Goal: Transaction & Acquisition: Purchase product/service

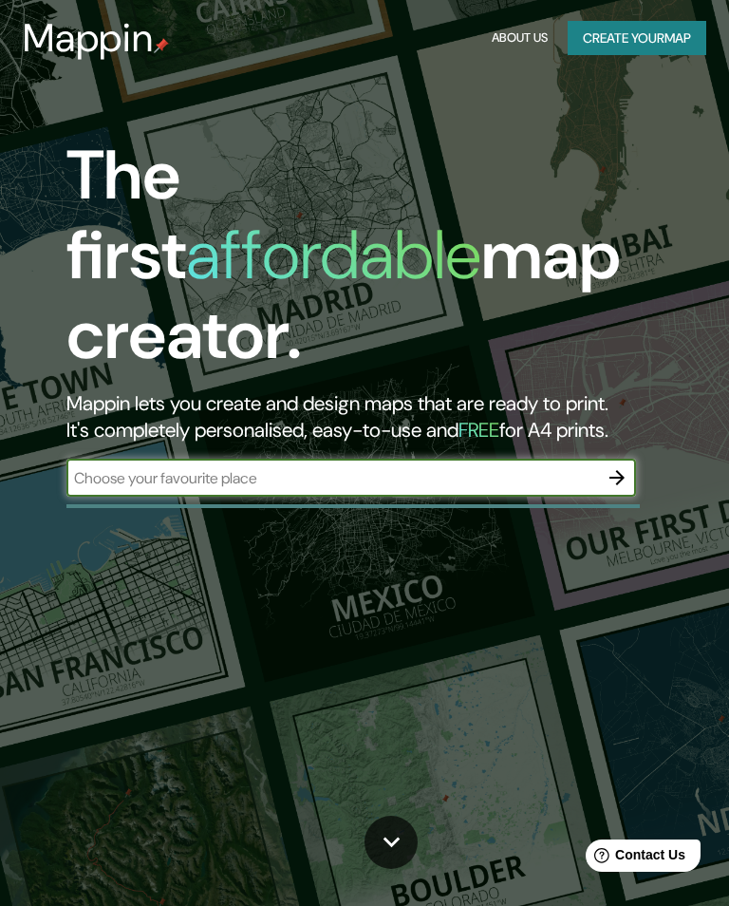
click at [158, 467] on input "text" at bounding box center [332, 478] width 532 height 22
type input "Toluca"
click at [620, 466] on icon "button" at bounding box center [617, 477] width 23 height 23
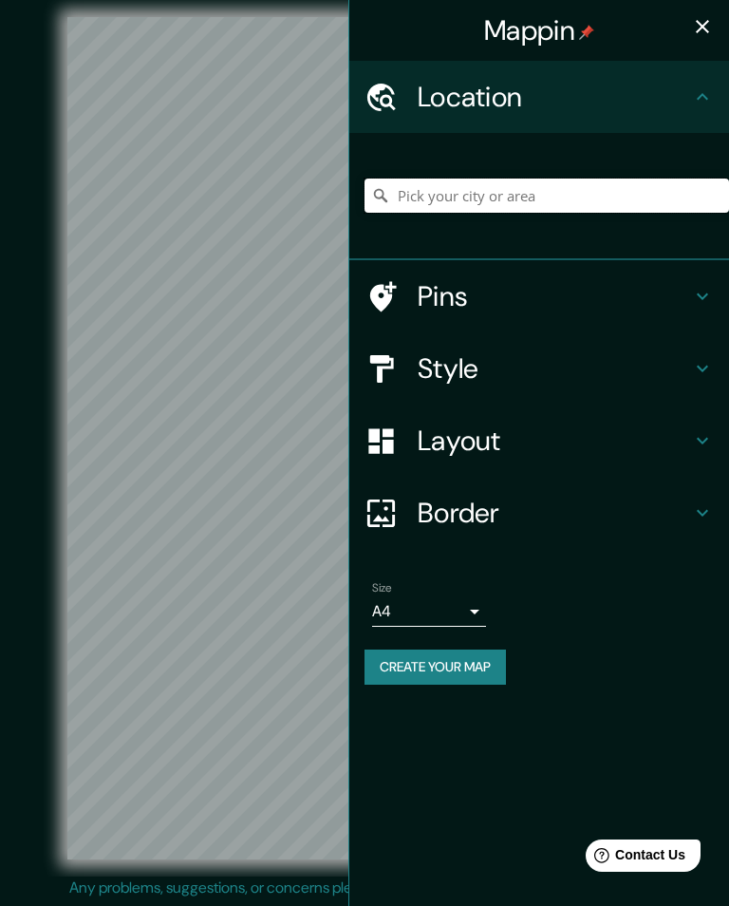
click at [652, 196] on input "Pick your city or area" at bounding box center [547, 196] width 365 height 34
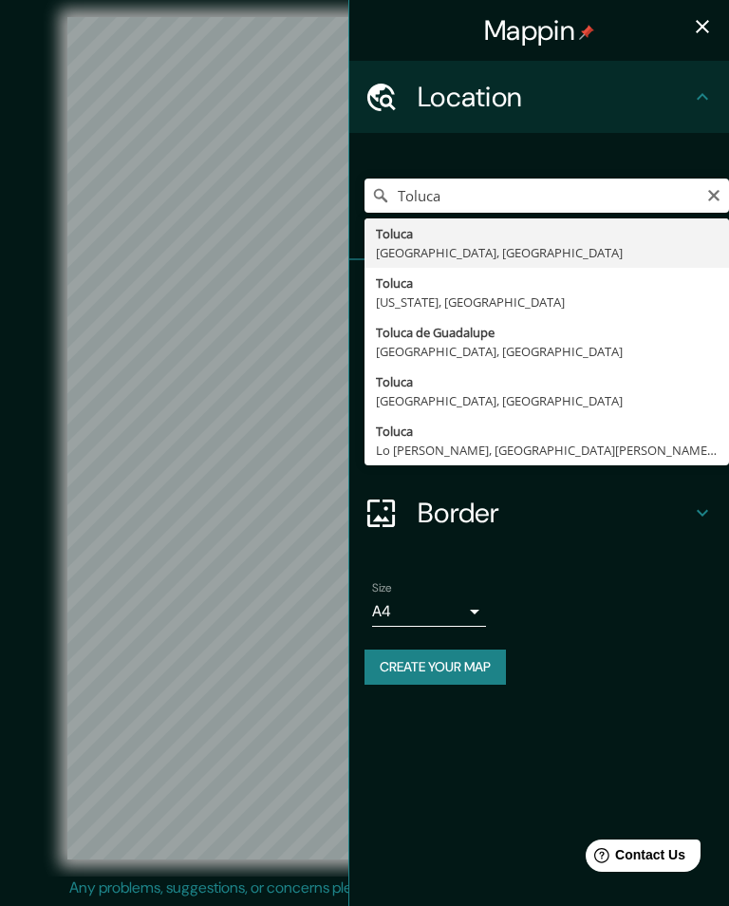
type input "Toluca, Estado de México, México"
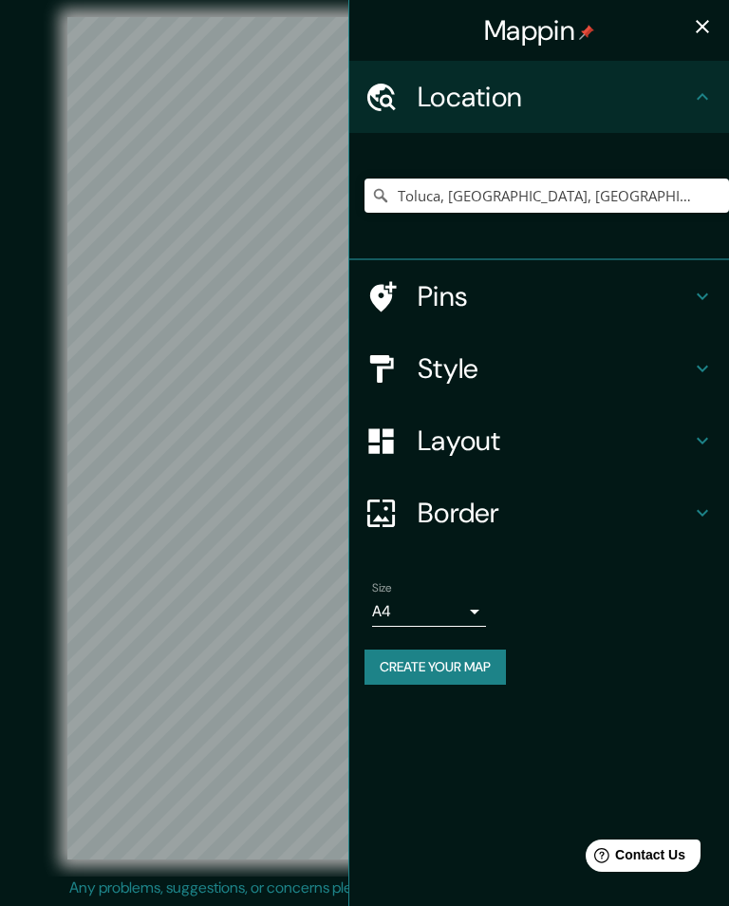
click at [588, 113] on div "Location" at bounding box center [539, 97] width 380 height 72
click at [727, 93] on div "Location" at bounding box center [539, 97] width 380 height 72
click at [643, 299] on h4 "Pins" at bounding box center [555, 296] width 274 height 34
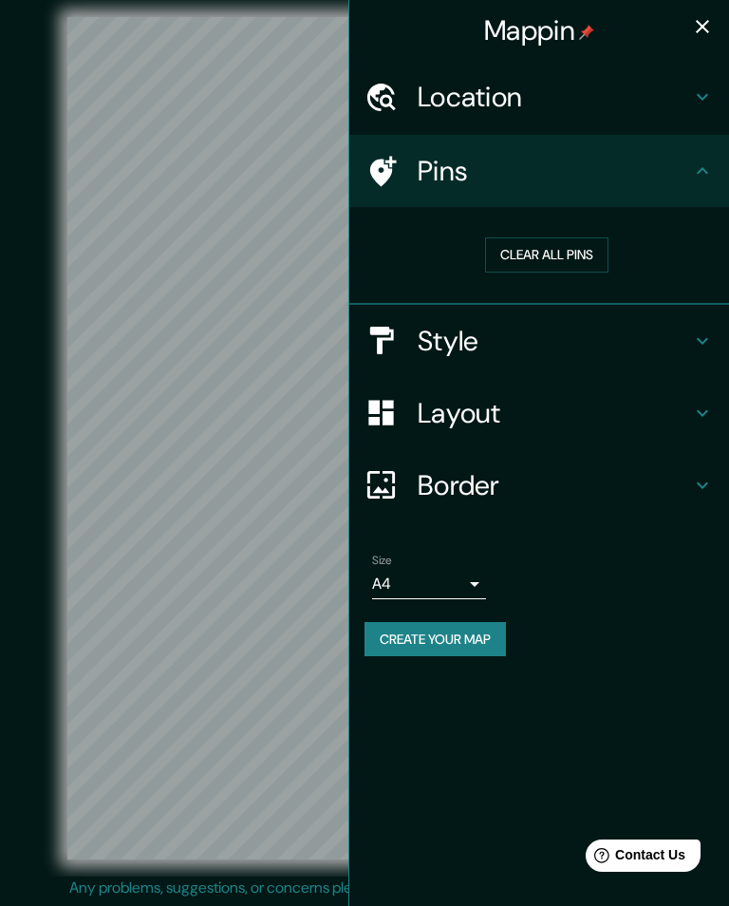
click at [593, 251] on button "Clear all pins" at bounding box center [546, 254] width 123 height 35
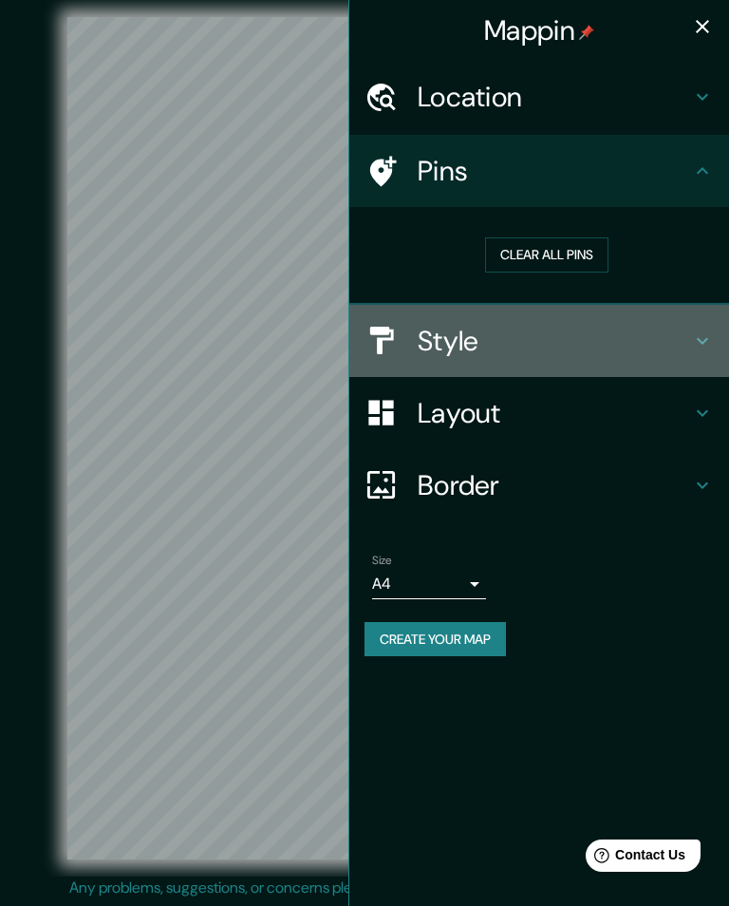
click at [578, 335] on h4 "Style" at bounding box center [555, 341] width 274 height 34
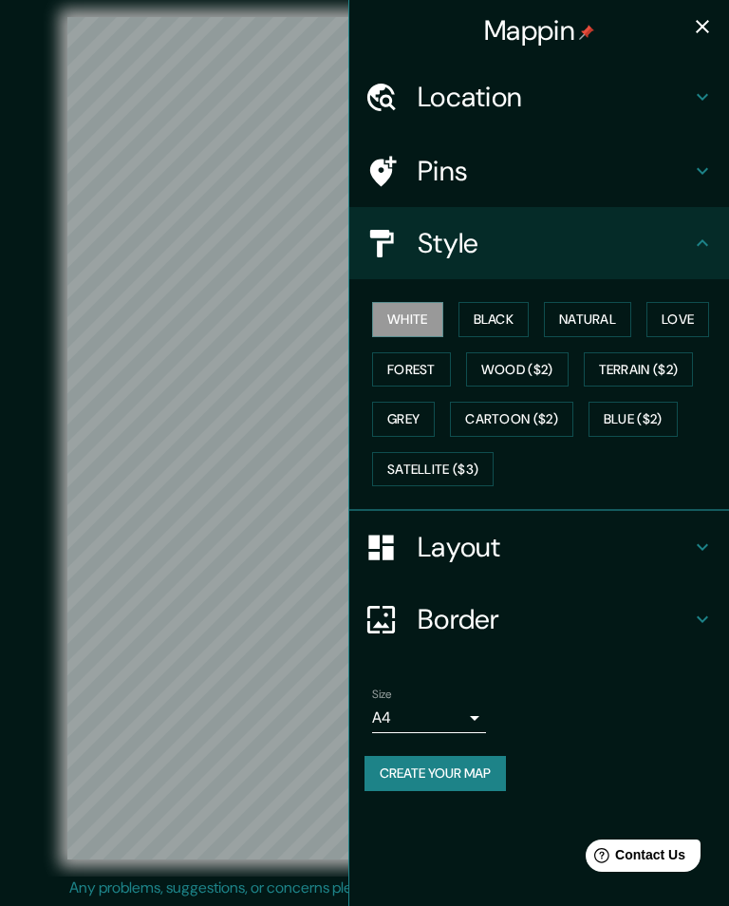
click at [529, 318] on button "Black" at bounding box center [494, 319] width 71 height 35
click at [621, 303] on button "Natural" at bounding box center [587, 319] width 87 height 35
click at [694, 316] on button "Love" at bounding box center [678, 319] width 63 height 35
click at [423, 370] on button "Forest" at bounding box center [411, 369] width 79 height 35
click at [412, 418] on button "Grey" at bounding box center [403, 419] width 63 height 35
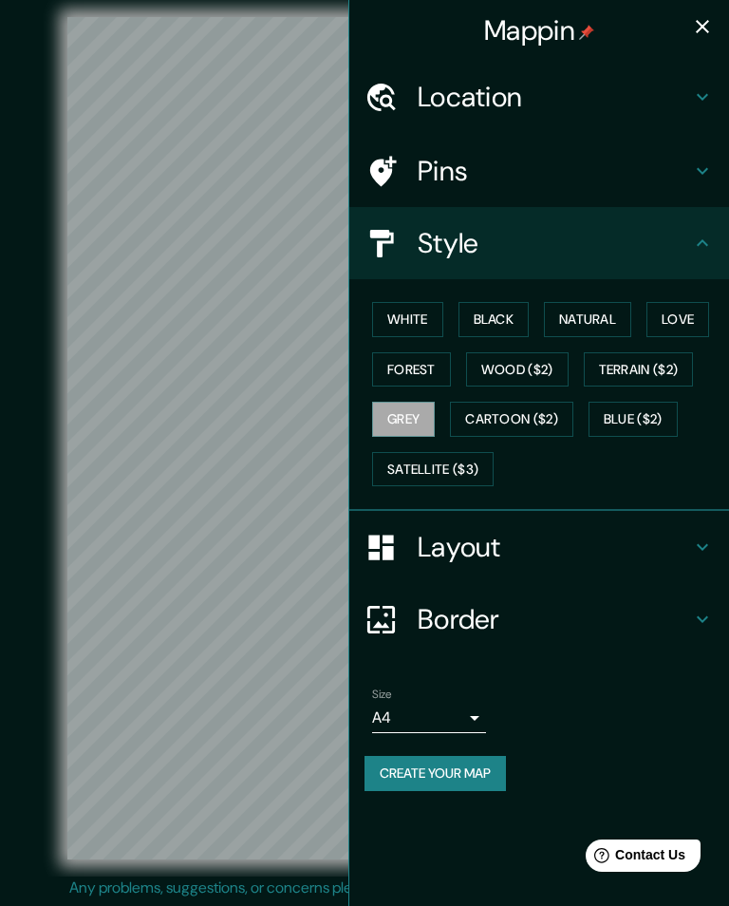
click at [516, 375] on button "Wood ($2)" at bounding box center [517, 369] width 103 height 35
click at [532, 412] on button "Cartoon ($2)" at bounding box center [511, 419] width 123 height 35
click at [473, 460] on button "Satellite ($3)" at bounding box center [433, 469] width 122 height 35
click at [544, 419] on button "Cartoon ($2)" at bounding box center [511, 419] width 123 height 35
click at [532, 362] on button "Wood ($2)" at bounding box center [517, 369] width 103 height 35
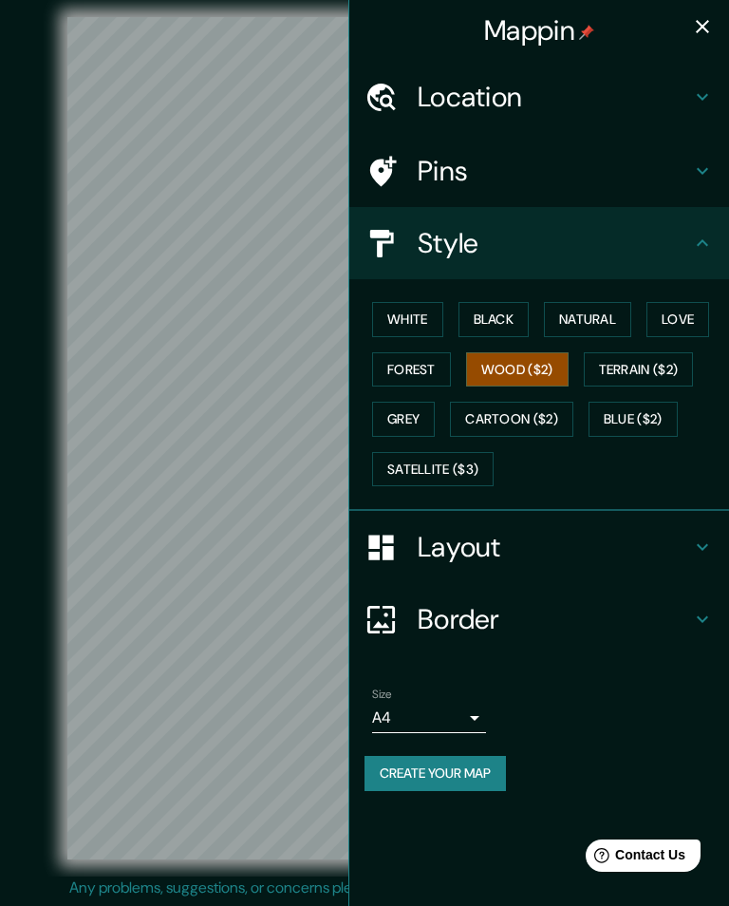
click at [670, 367] on button "Terrain ($2)" at bounding box center [639, 369] width 110 height 35
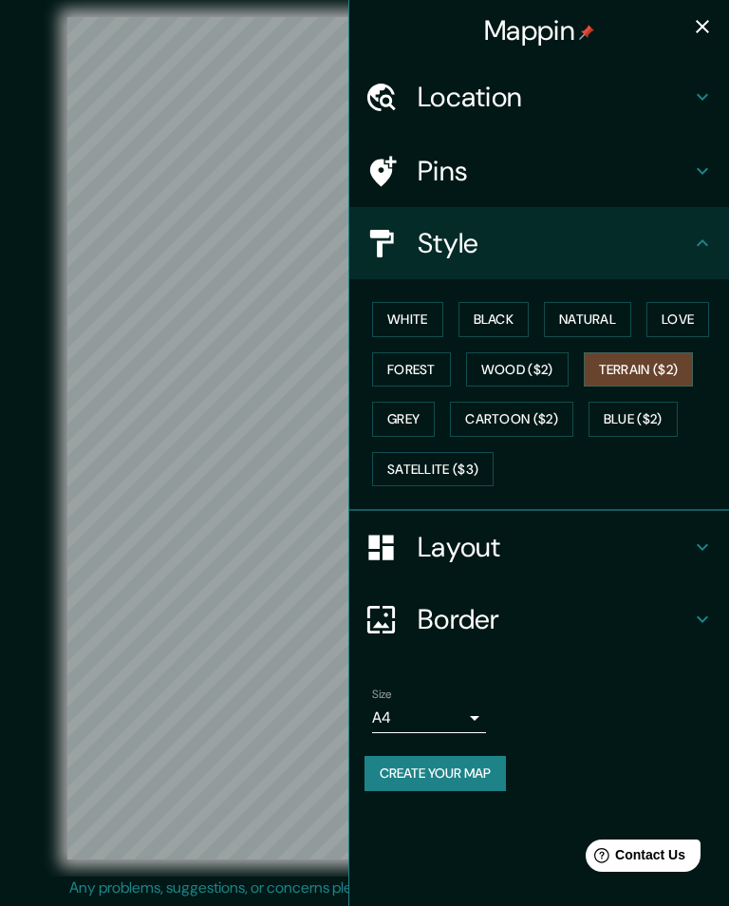
click at [677, 402] on button "Blue ($2)" at bounding box center [633, 419] width 89 height 35
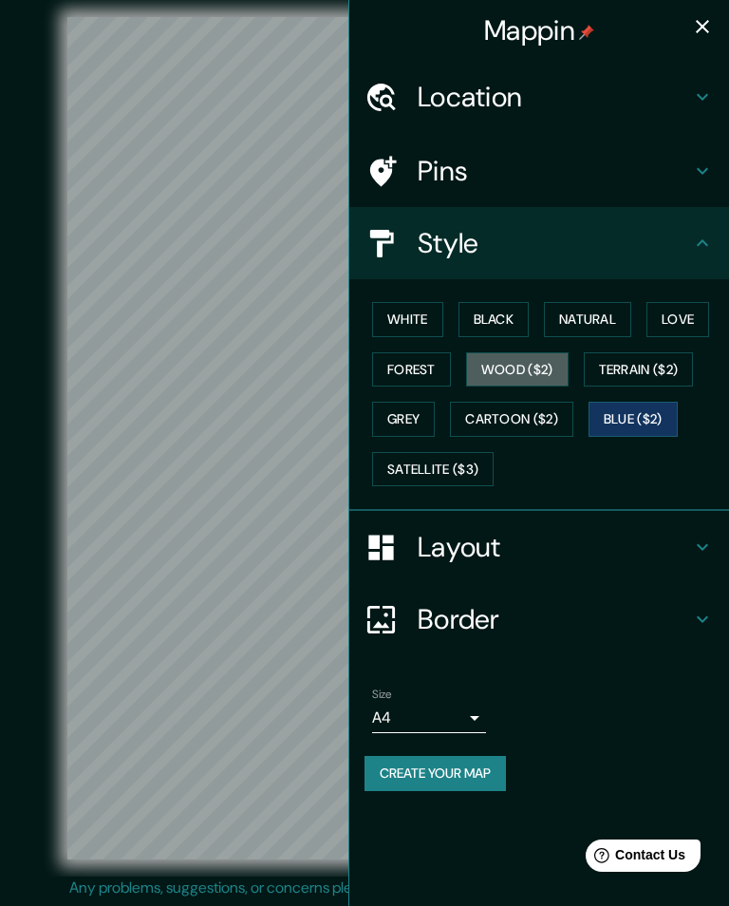
click at [551, 374] on button "Wood ($2)" at bounding box center [517, 369] width 103 height 35
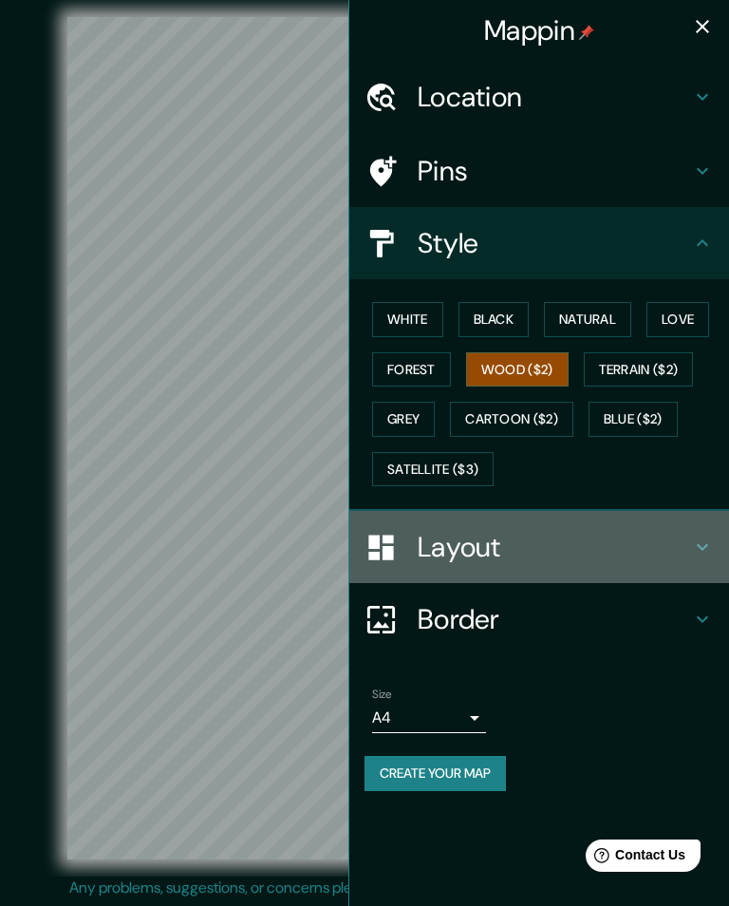
click at [538, 544] on h4 "Layout" at bounding box center [555, 547] width 274 height 34
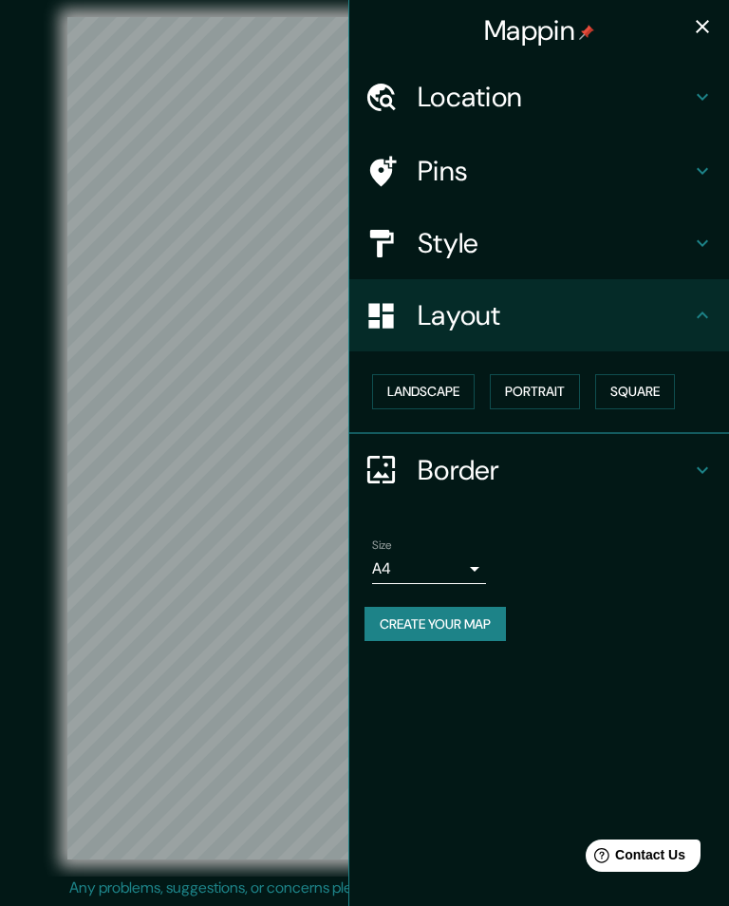
click at [558, 388] on button "Portrait" at bounding box center [535, 391] width 90 height 35
click at [658, 381] on button "Square" at bounding box center [635, 391] width 80 height 35
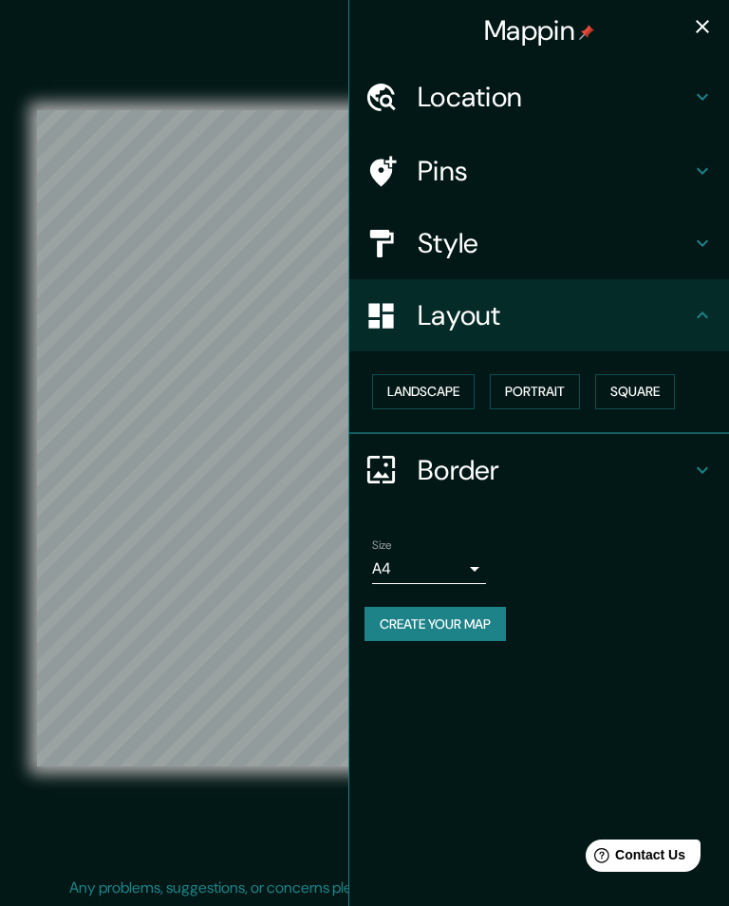
click at [433, 383] on button "Landscape" at bounding box center [423, 391] width 103 height 35
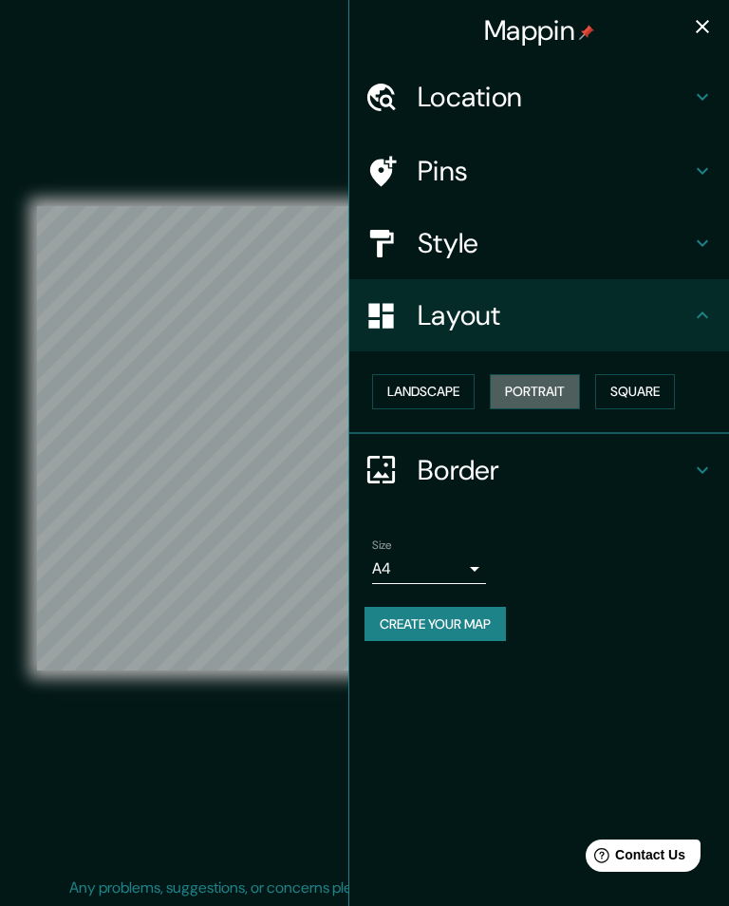
click at [551, 400] on button "Portrait" at bounding box center [535, 391] width 90 height 35
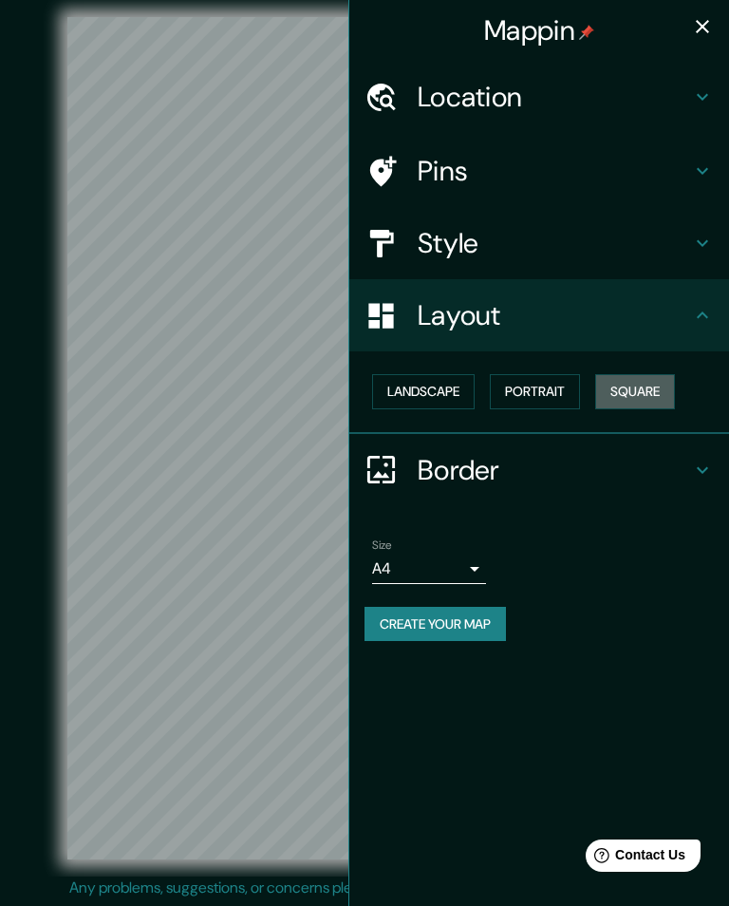
click at [647, 388] on button "Square" at bounding box center [635, 391] width 80 height 35
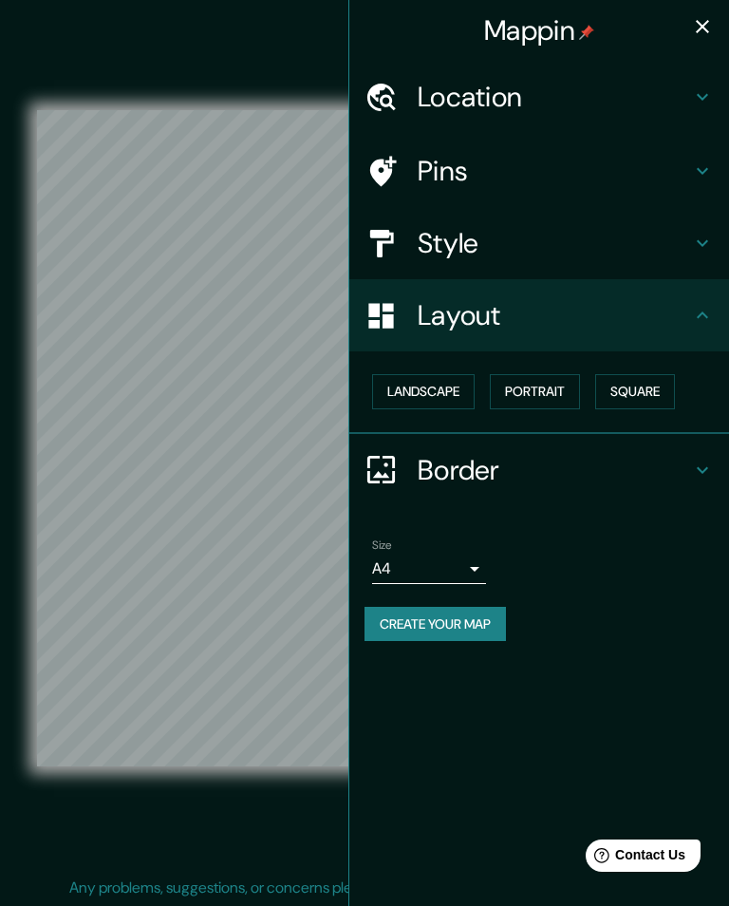
click at [441, 390] on button "Landscape" at bounding box center [423, 391] width 103 height 35
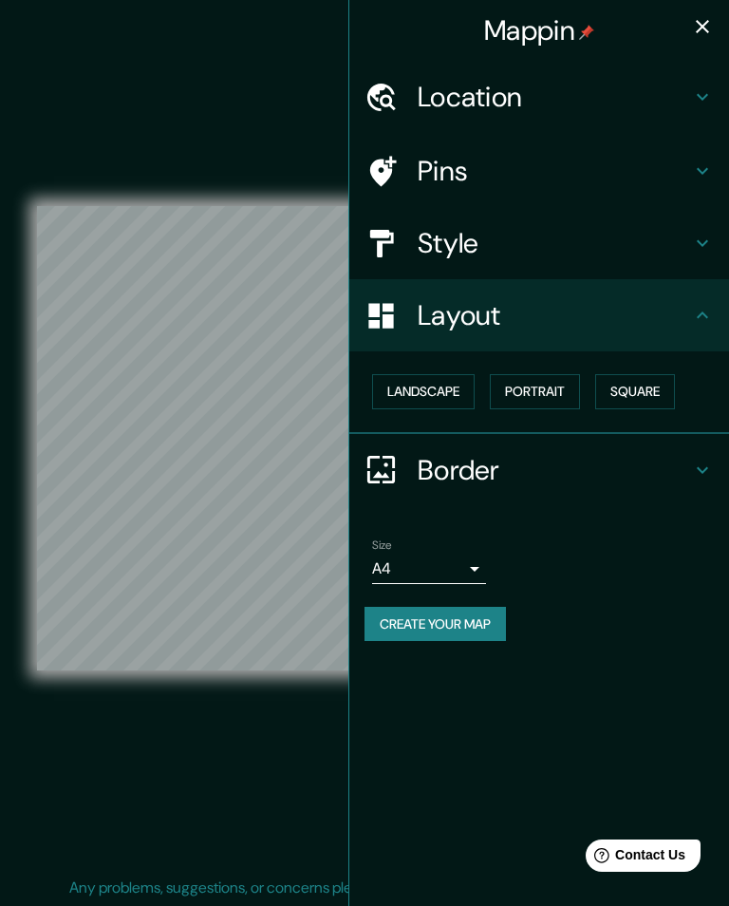
click at [555, 398] on button "Portrait" at bounding box center [535, 391] width 90 height 35
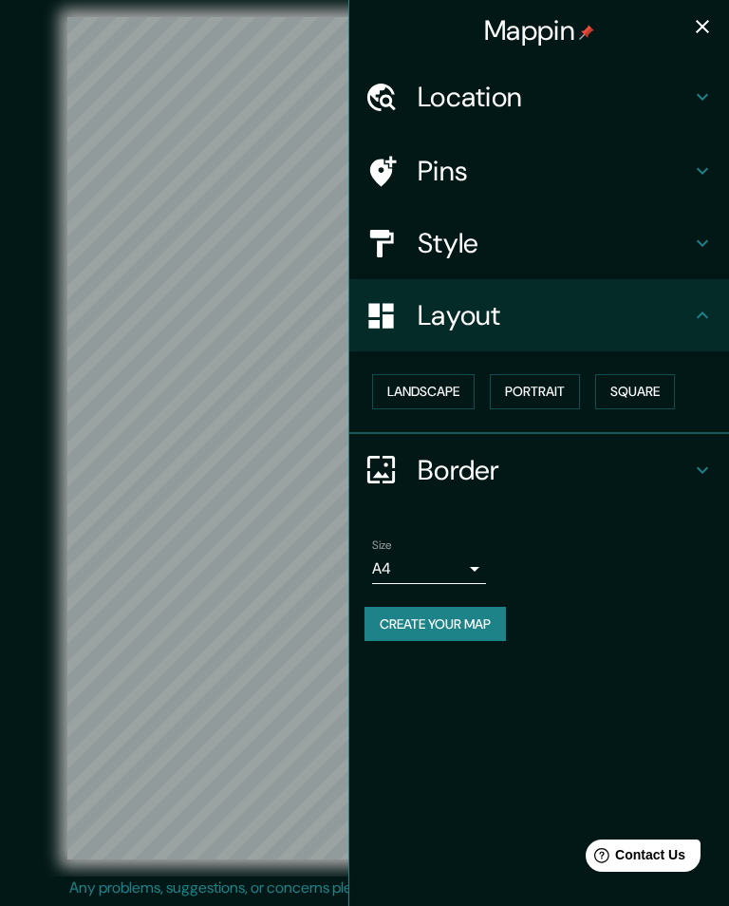
click at [632, 403] on button "Square" at bounding box center [635, 391] width 80 height 35
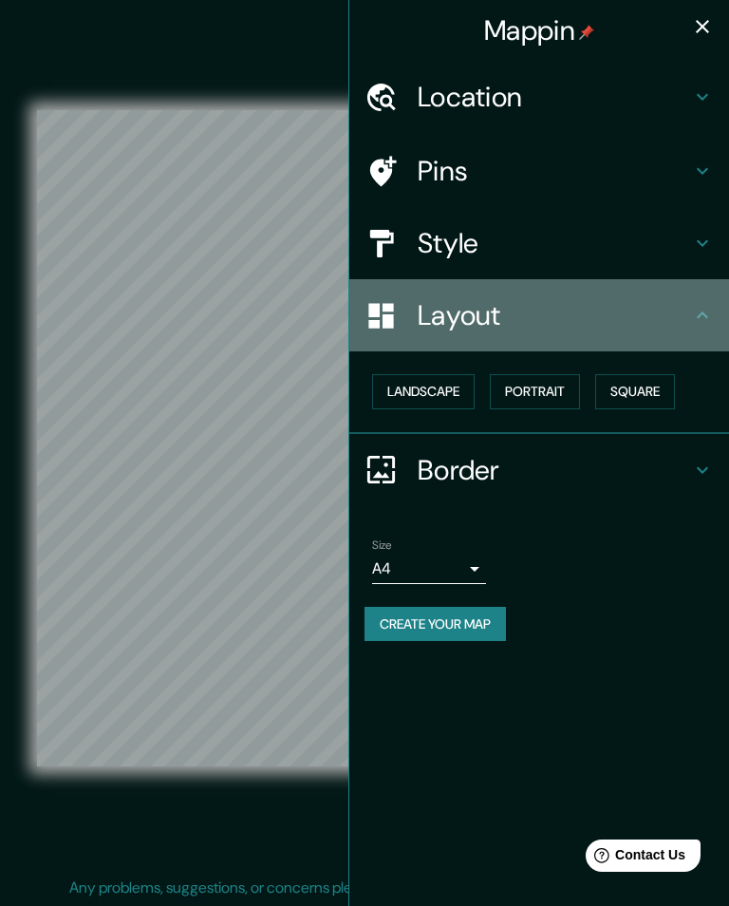
click at [644, 313] on h4 "Layout" at bounding box center [555, 315] width 274 height 34
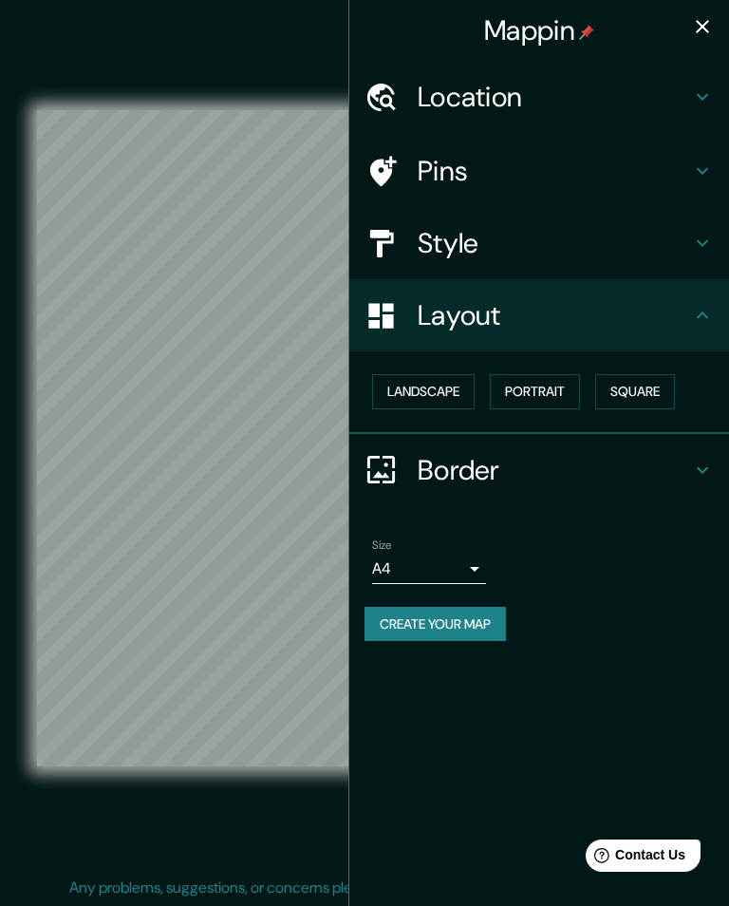
click at [532, 467] on h4 "Border" at bounding box center [555, 470] width 274 height 34
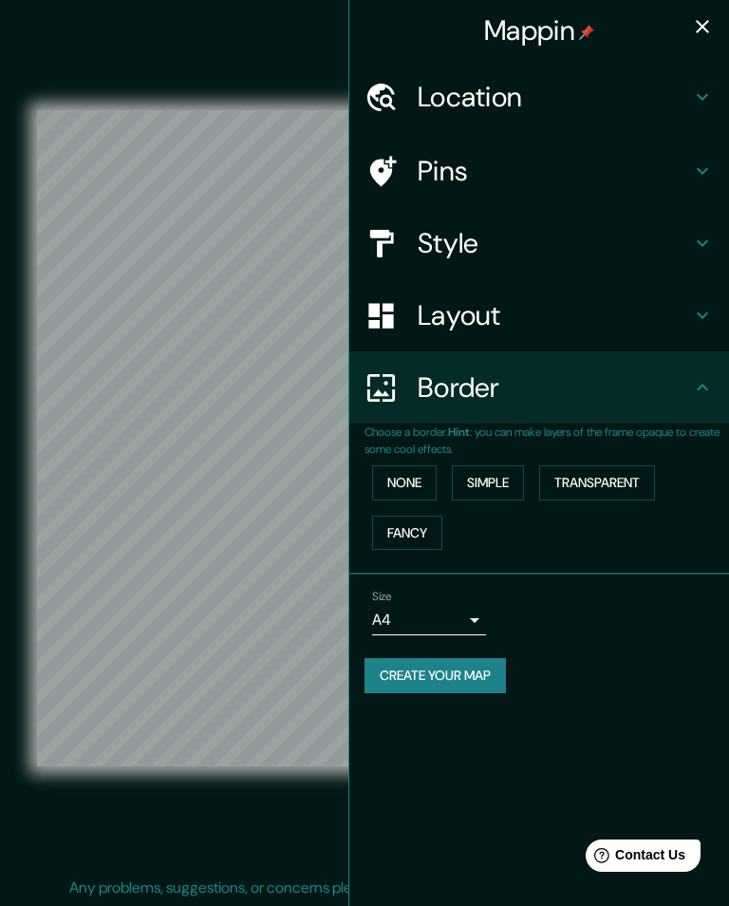
click at [456, 628] on body "Mappin Location Toluca, Estado de México, México Pins Style Layout Border Choos…" at bounding box center [364, 453] width 729 height 906
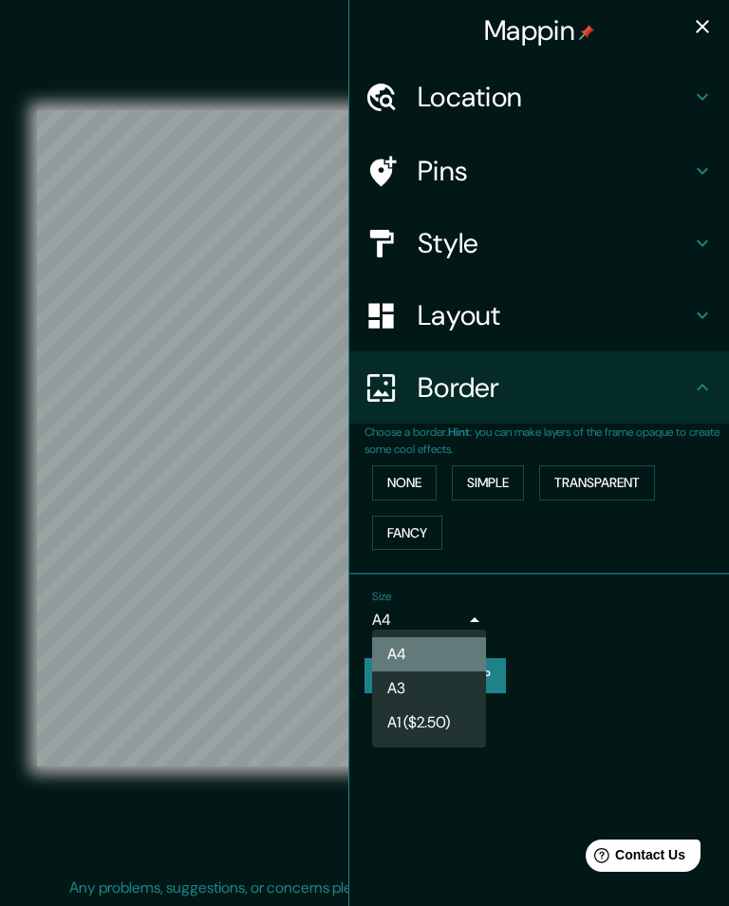
click at [458, 666] on li "A4" at bounding box center [429, 654] width 114 height 34
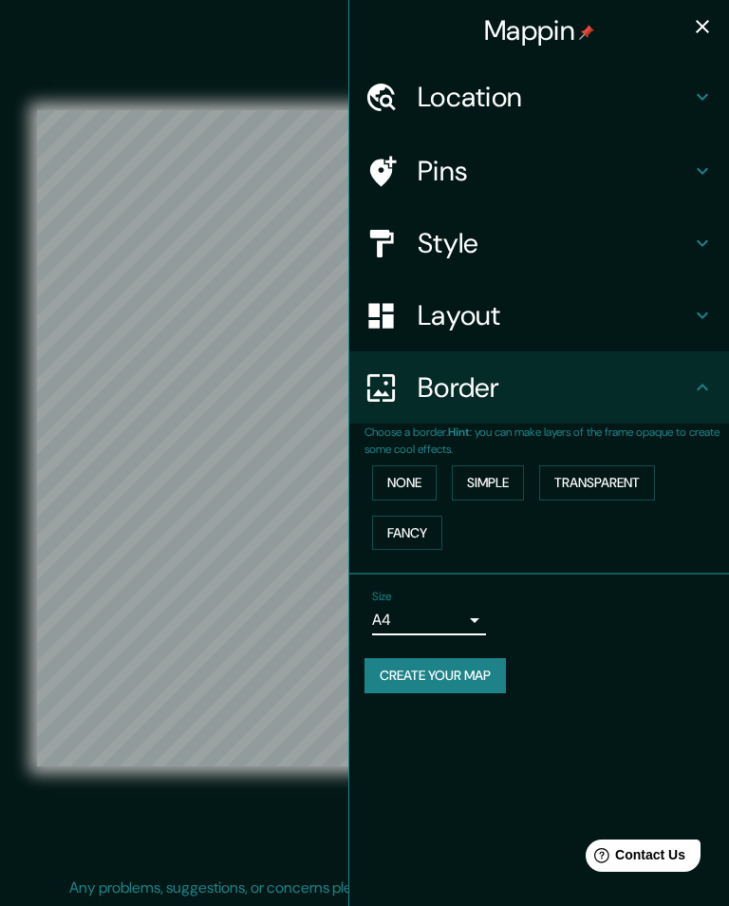
click at [489, 682] on button "Create your map" at bounding box center [436, 675] width 142 height 35
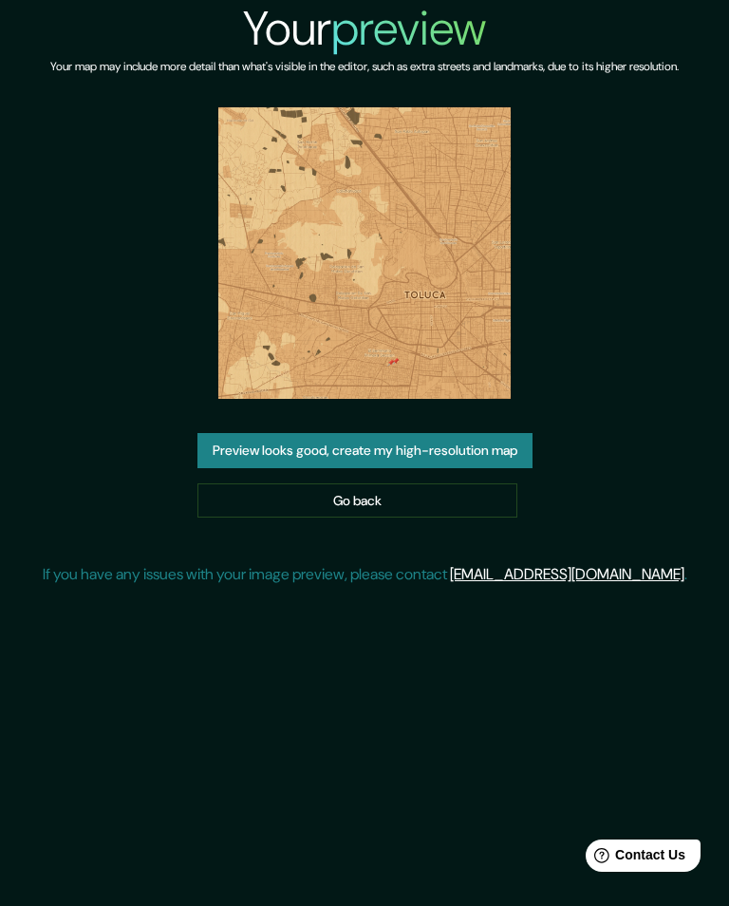
click at [239, 512] on link "Go back" at bounding box center [358, 500] width 320 height 35
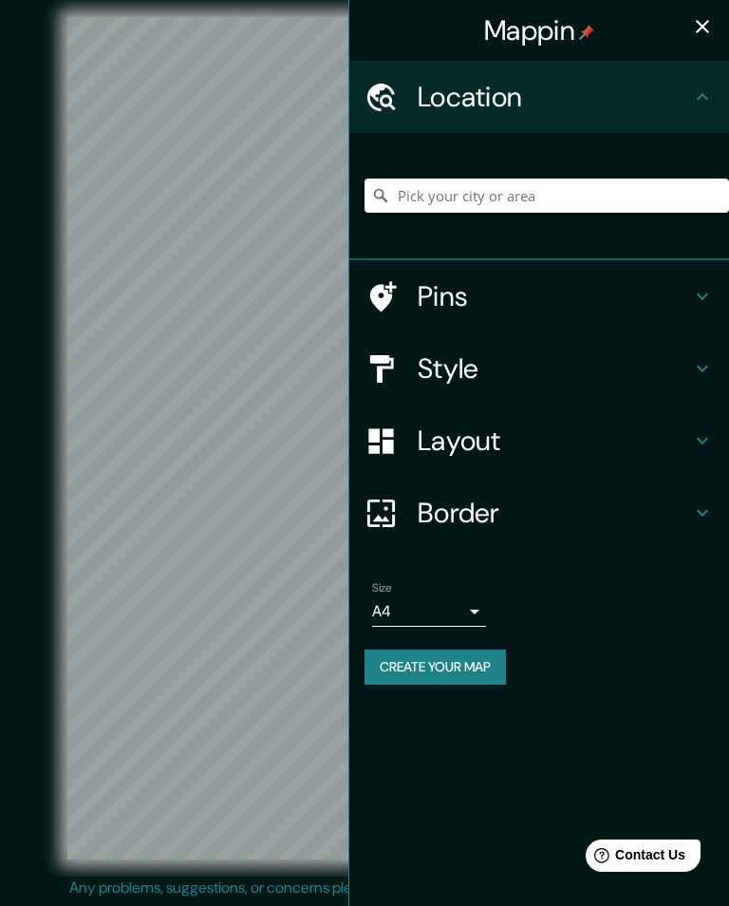
click at [670, 205] on input "Pick your city or area" at bounding box center [547, 196] width 365 height 34
click at [672, 121] on div "Location" at bounding box center [539, 97] width 380 height 72
click at [622, 198] on input "Pick your city or area" at bounding box center [547, 196] width 365 height 34
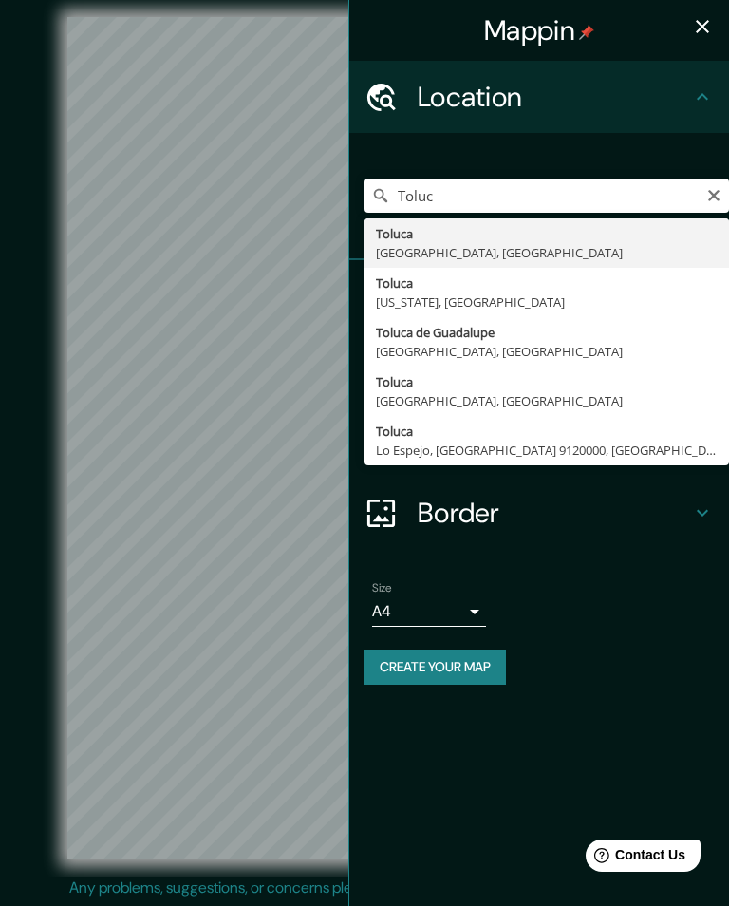
type input "Toluca, Estado de México, México"
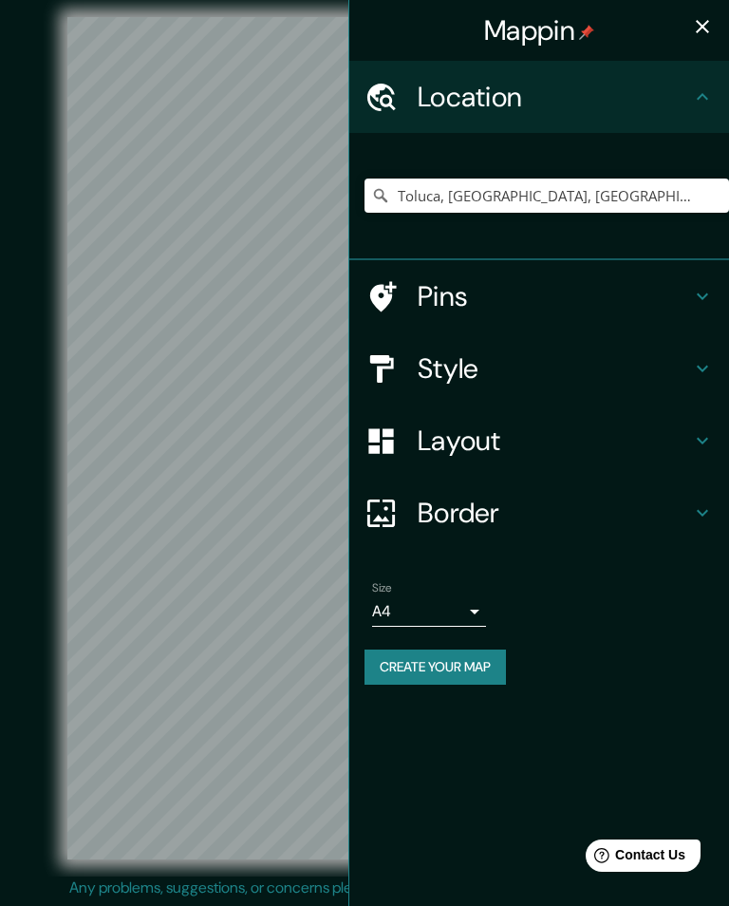
click at [593, 286] on h4 "Pins" at bounding box center [555, 296] width 274 height 34
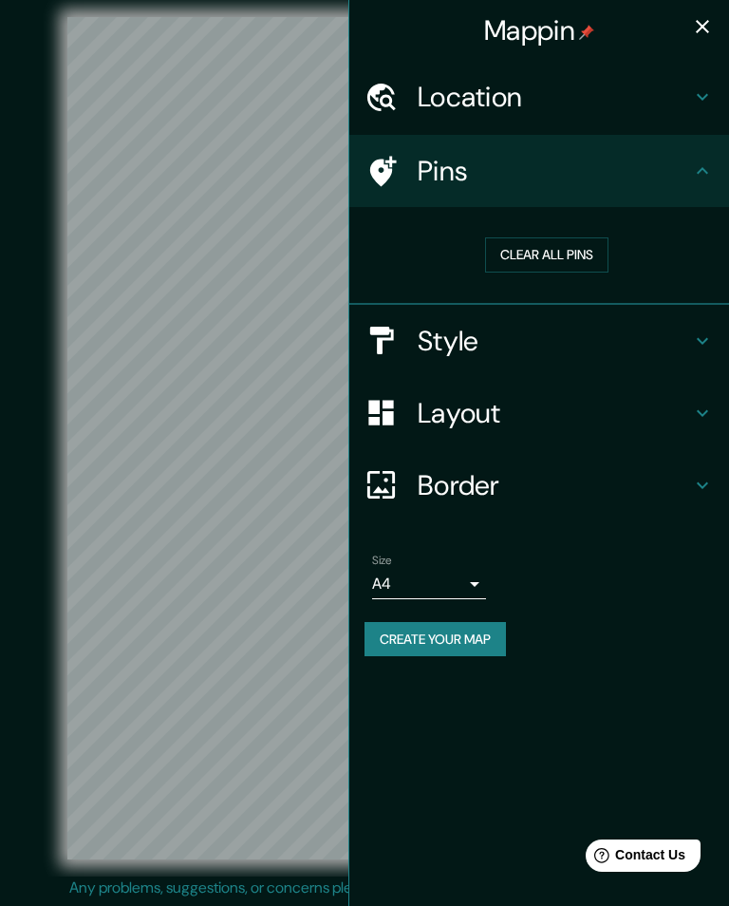
click at [597, 255] on button "Clear all pins" at bounding box center [546, 254] width 123 height 35
click at [594, 254] on button "Clear all pins" at bounding box center [546, 254] width 123 height 35
click at [594, 253] on button "Clear all pins" at bounding box center [546, 254] width 123 height 35
click at [548, 340] on h4 "Style" at bounding box center [555, 341] width 274 height 34
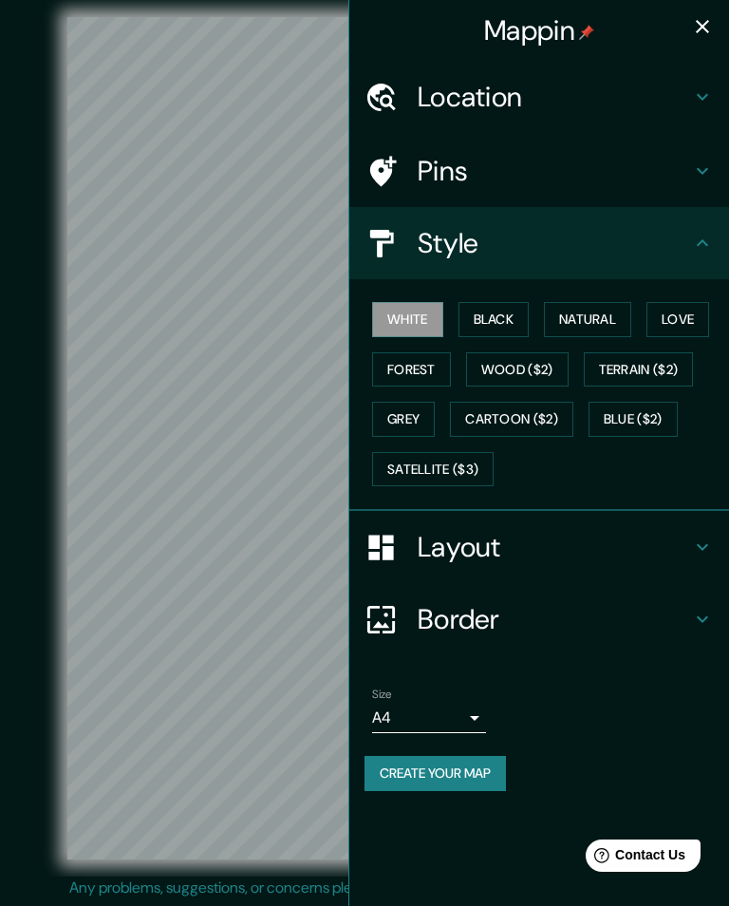
click at [424, 425] on button "Grey" at bounding box center [403, 419] width 63 height 35
click at [555, 361] on button "Wood ($2)" at bounding box center [517, 369] width 103 height 35
click at [278, 481] on div at bounding box center [279, 473] width 15 height 15
click at [282, 471] on div at bounding box center [283, 463] width 15 height 15
click at [194, 567] on div at bounding box center [192, 559] width 15 height 15
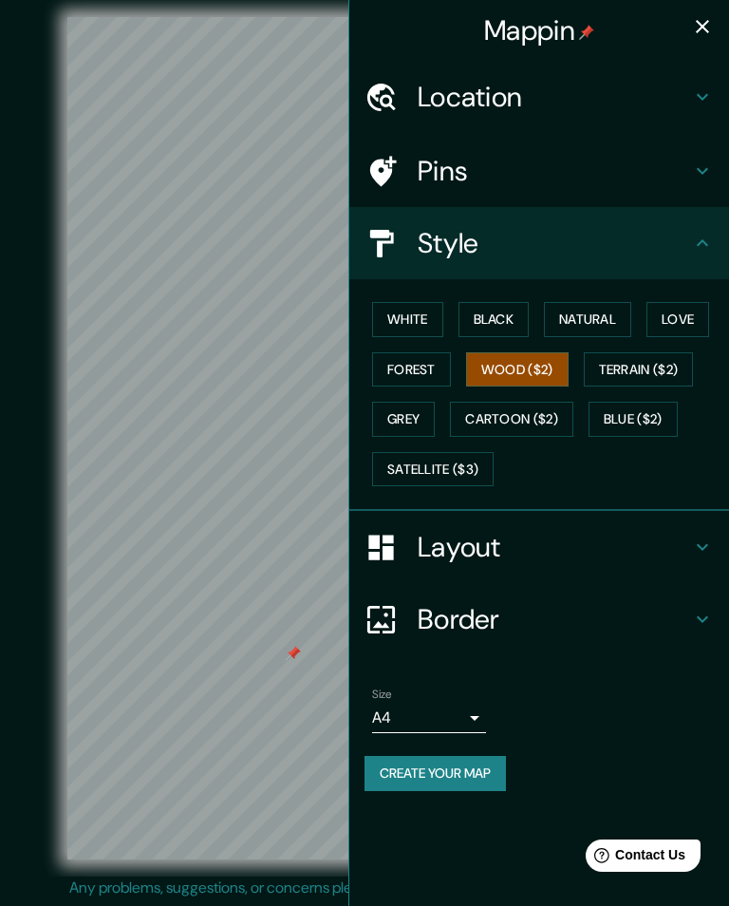
click at [288, 661] on div at bounding box center [293, 653] width 15 height 15
click at [396, 311] on button "White" at bounding box center [407, 319] width 71 height 35
click at [486, 319] on button "Black" at bounding box center [494, 319] width 71 height 35
click at [573, 318] on button "Natural" at bounding box center [587, 319] width 87 height 35
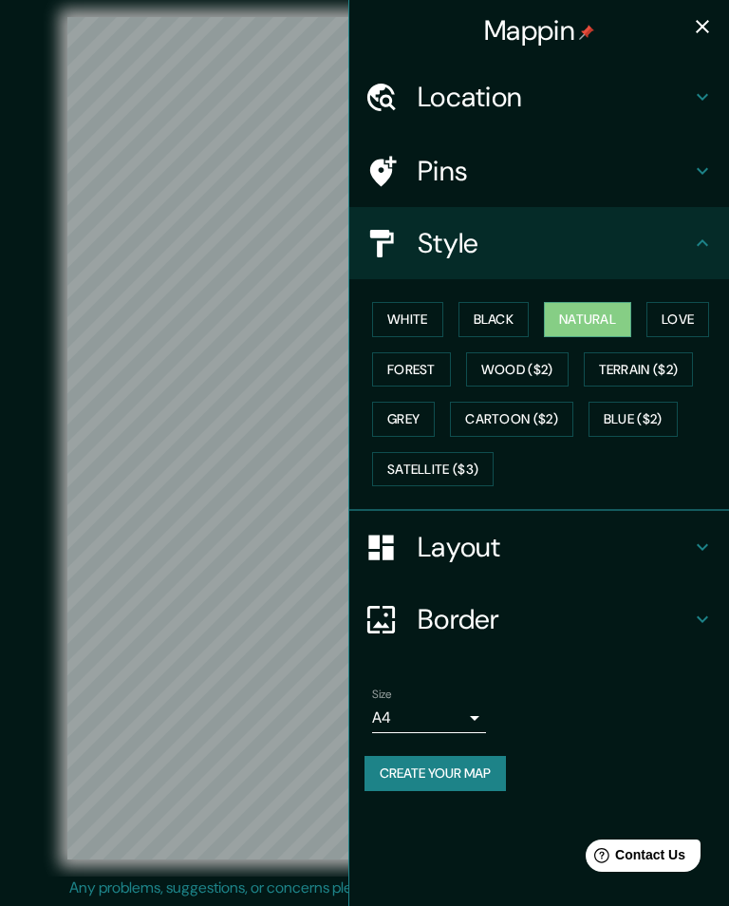
click at [709, 303] on button "Love" at bounding box center [678, 319] width 63 height 35
click at [538, 360] on button "Wood ($2)" at bounding box center [517, 369] width 103 height 35
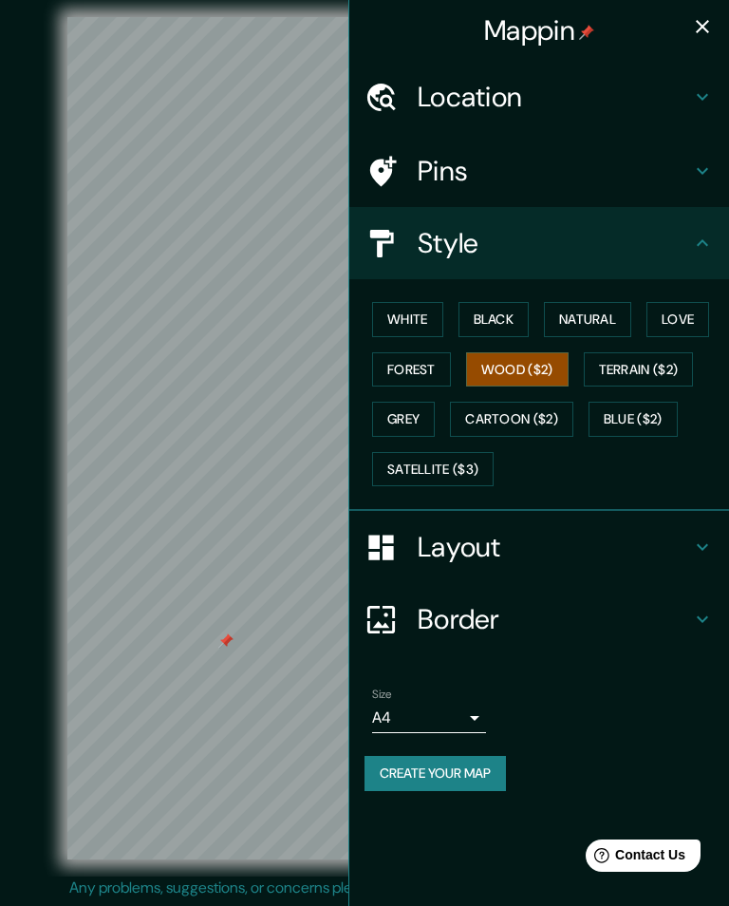
click at [220, 649] on div at bounding box center [225, 640] width 15 height 15
click at [694, 311] on button "Love" at bounding box center [678, 319] width 63 height 35
click at [538, 368] on button "Wood ($2)" at bounding box center [517, 369] width 103 height 35
click at [682, 321] on button "Love" at bounding box center [678, 319] width 63 height 35
click at [488, 778] on button "Create your map" at bounding box center [436, 773] width 142 height 35
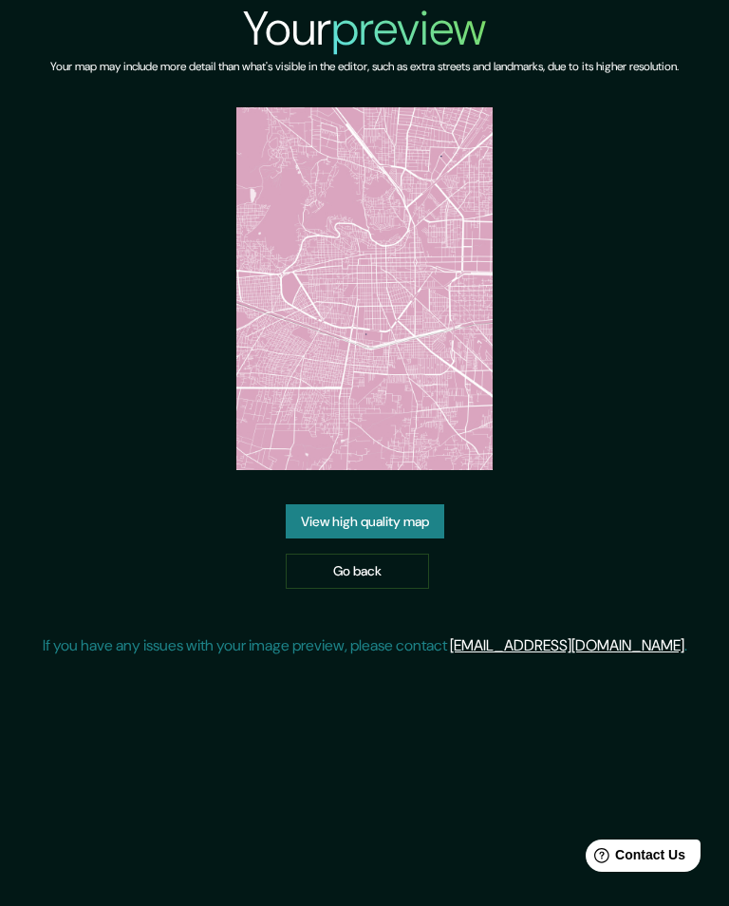
click at [421, 536] on link "View high quality map" at bounding box center [365, 521] width 159 height 35
